Goal: Check status: Check status

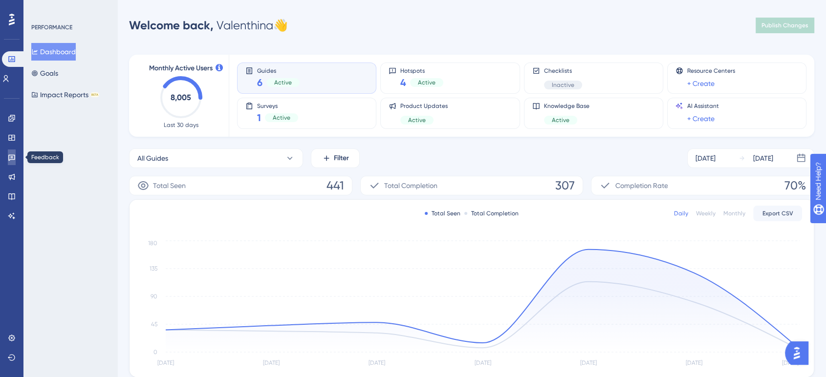
click at [10, 153] on icon at bounding box center [12, 157] width 8 height 8
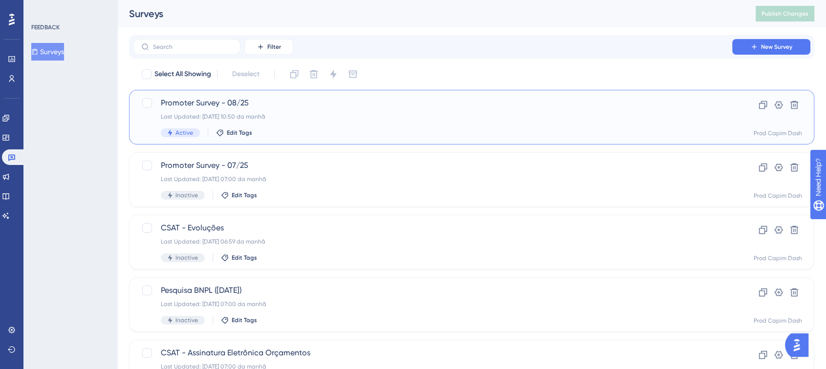
click at [330, 120] on div "Last Updated: [DATE] 10:50 da manhã" at bounding box center [432, 117] width 543 height 8
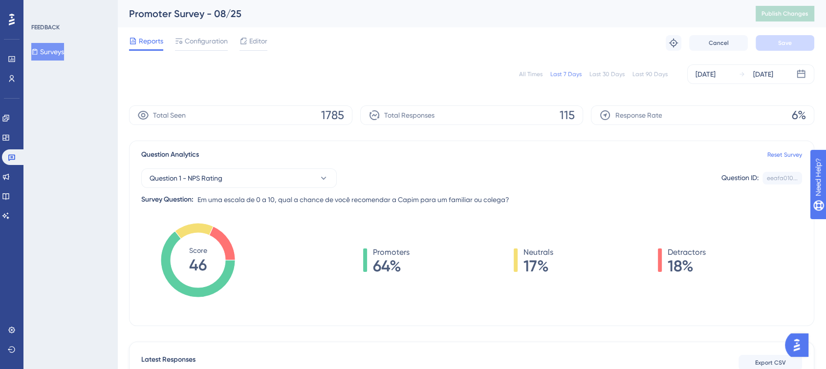
click at [520, 72] on div "All Times Last 7 Days Last 30 Days Last 90 Days [DATE] [DATE]" at bounding box center [471, 74] width 685 height 20
click at [535, 76] on div "All Times" at bounding box center [530, 74] width 23 height 8
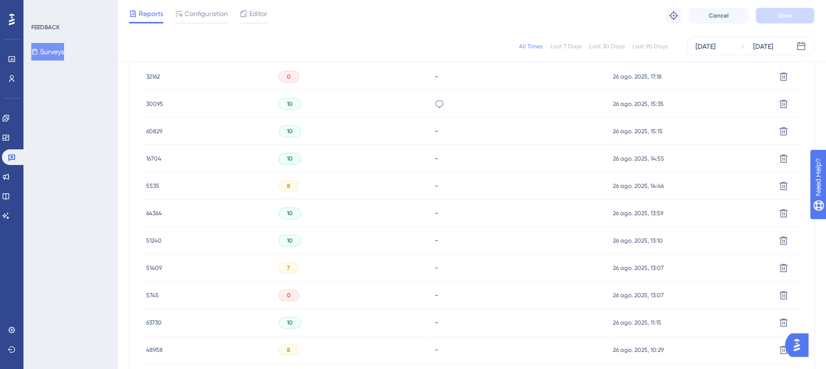
scroll to position [380, 0]
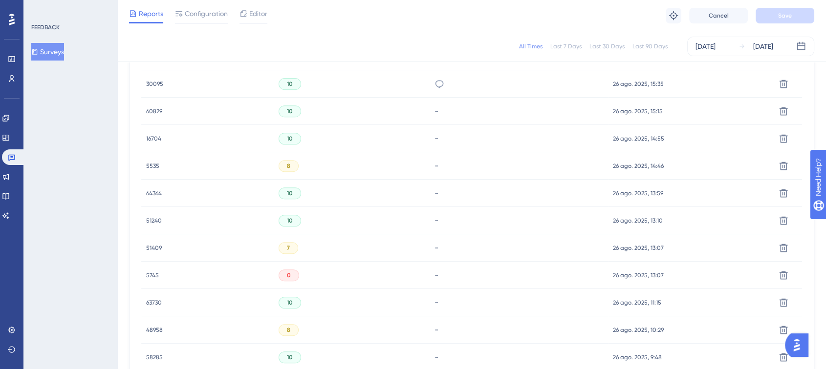
click at [149, 217] on span "51240" at bounding box center [154, 221] width 16 height 8
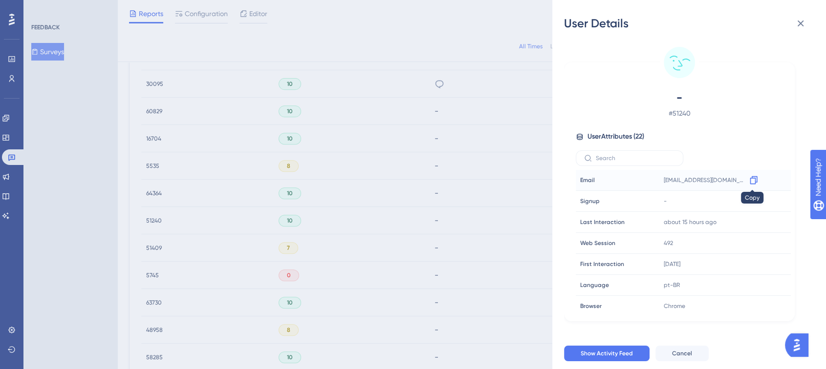
click at [754, 178] on icon at bounding box center [753, 180] width 10 height 10
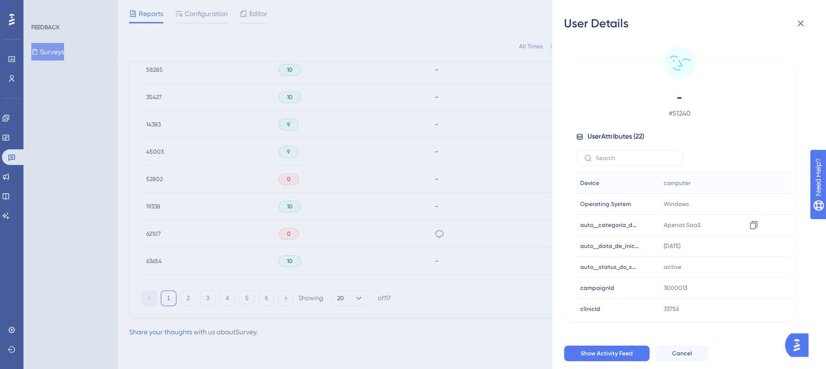
scroll to position [163, 0]
click at [803, 30] on button at bounding box center [800, 24] width 20 height 20
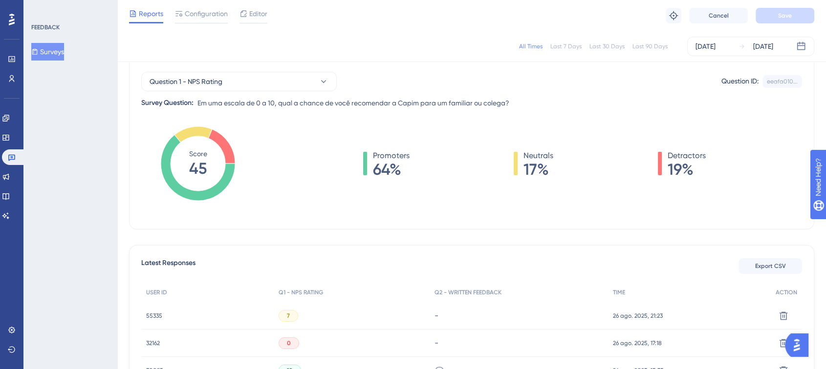
scroll to position [0, 0]
